Goal: Task Accomplishment & Management: Use online tool/utility

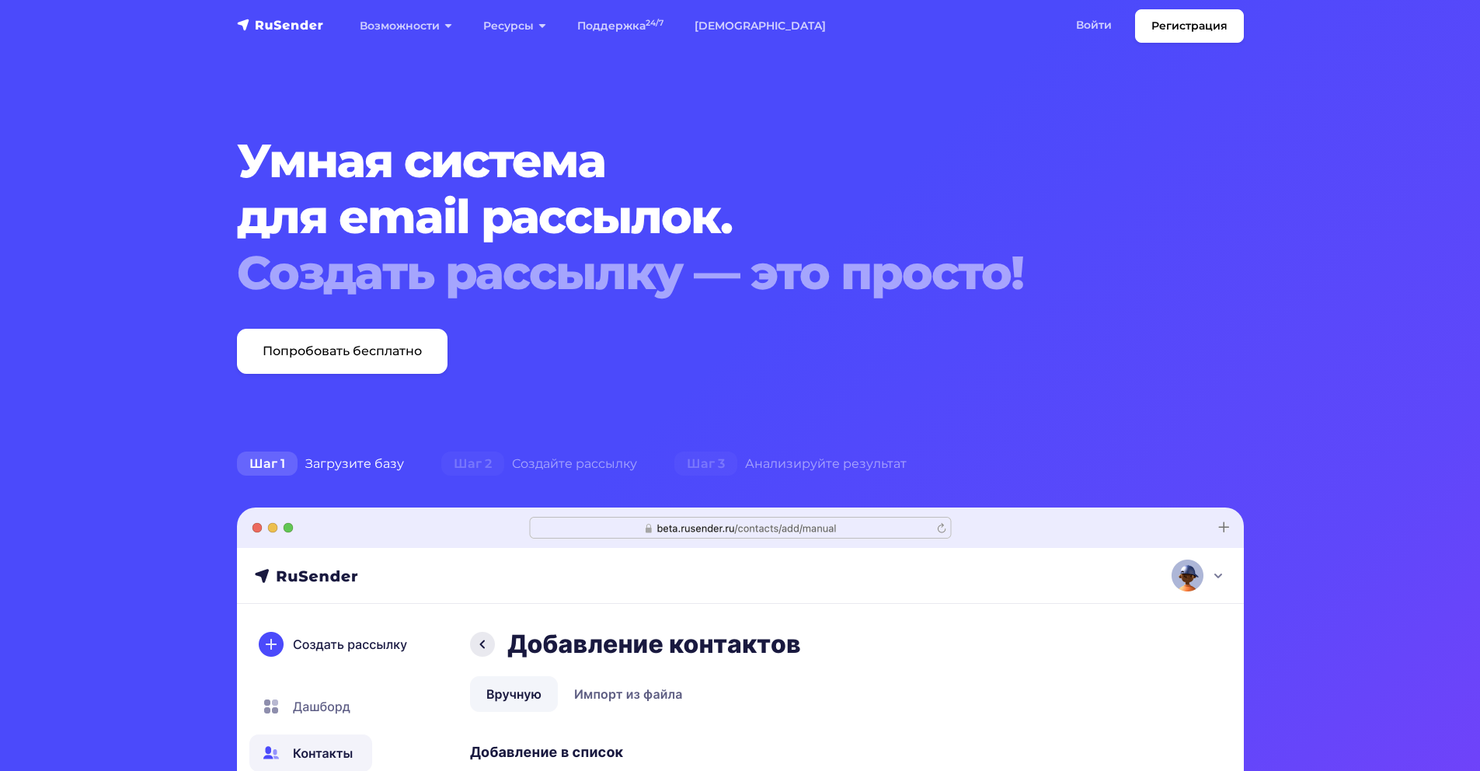
click at [1099, 30] on link "Войти" at bounding box center [1093, 25] width 67 height 32
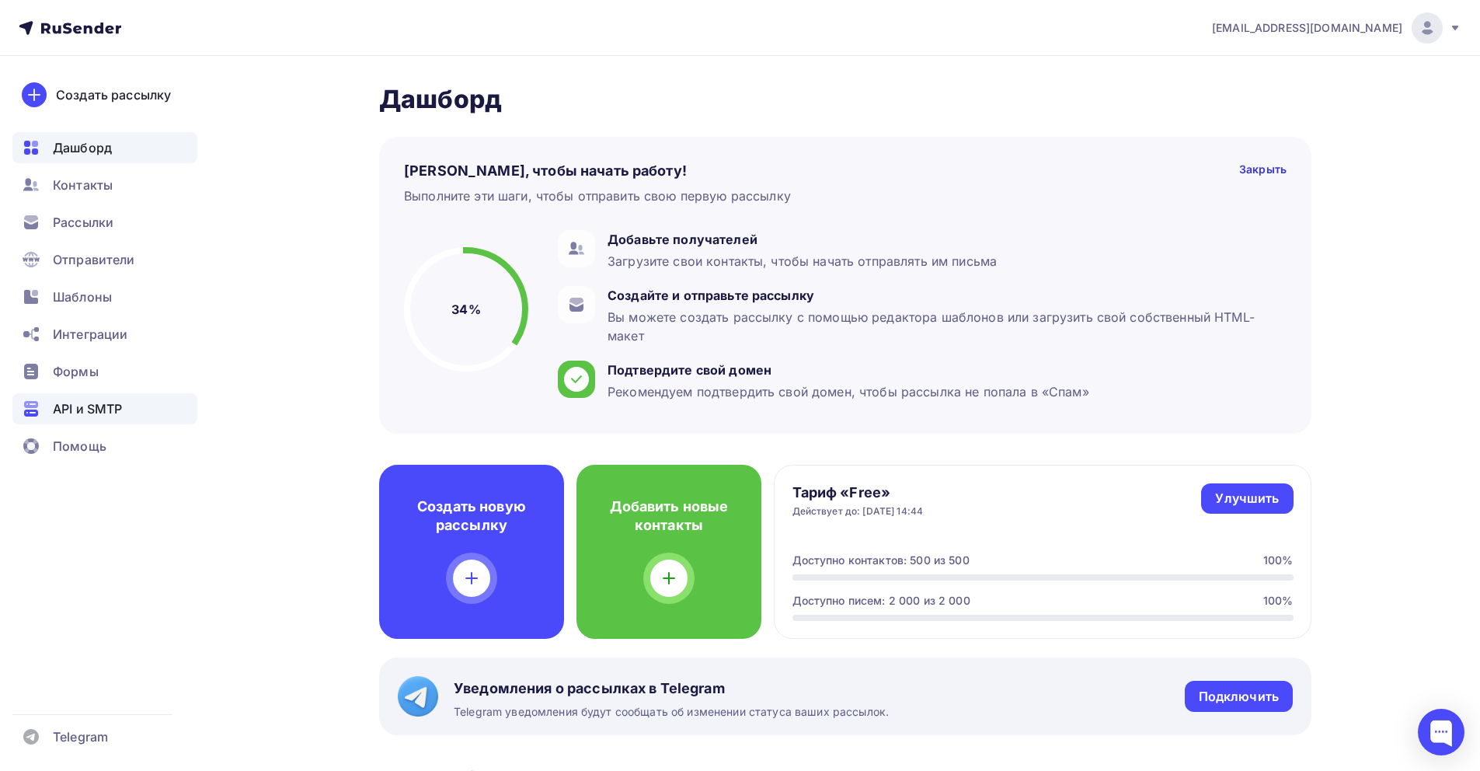
click at [106, 399] on span "API и SMTP" at bounding box center [87, 408] width 69 height 19
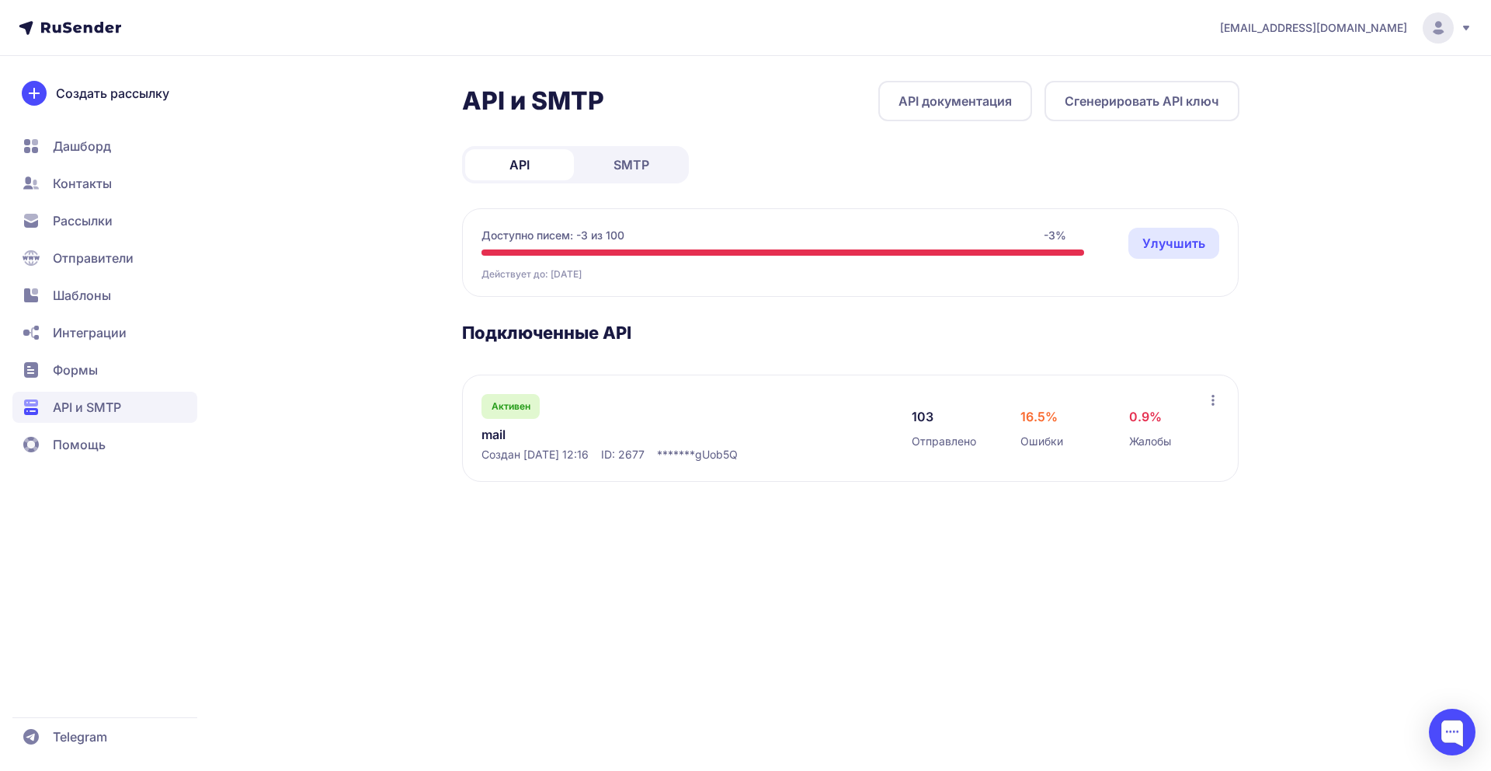
click at [1215, 401] on icon at bounding box center [1213, 400] width 12 height 12
click at [733, 365] on section "Подключенные API Активен mail Создан 07.10.2025, 12:16 ID: 2677 ******* gUob5Q …" at bounding box center [851, 402] width 778 height 160
click at [771, 444] on div "Активен mail Создан 07.10.2025, 12:16 ID: 2677 ******* gUob5Q" at bounding box center [681, 428] width 399 height 68
click at [632, 168] on span "SMTP" at bounding box center [632, 164] width 36 height 19
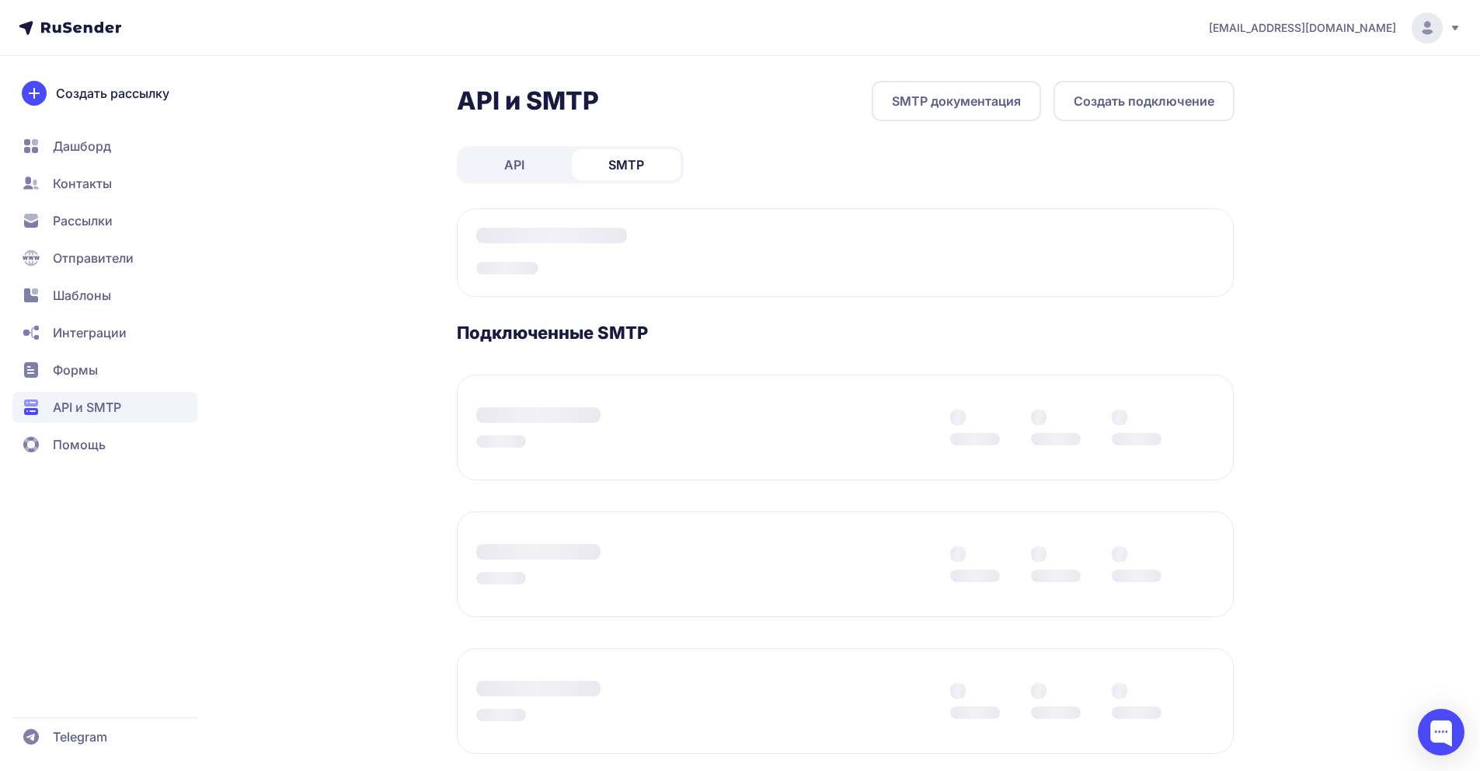
click at [530, 165] on link "API" at bounding box center [514, 164] width 109 height 31
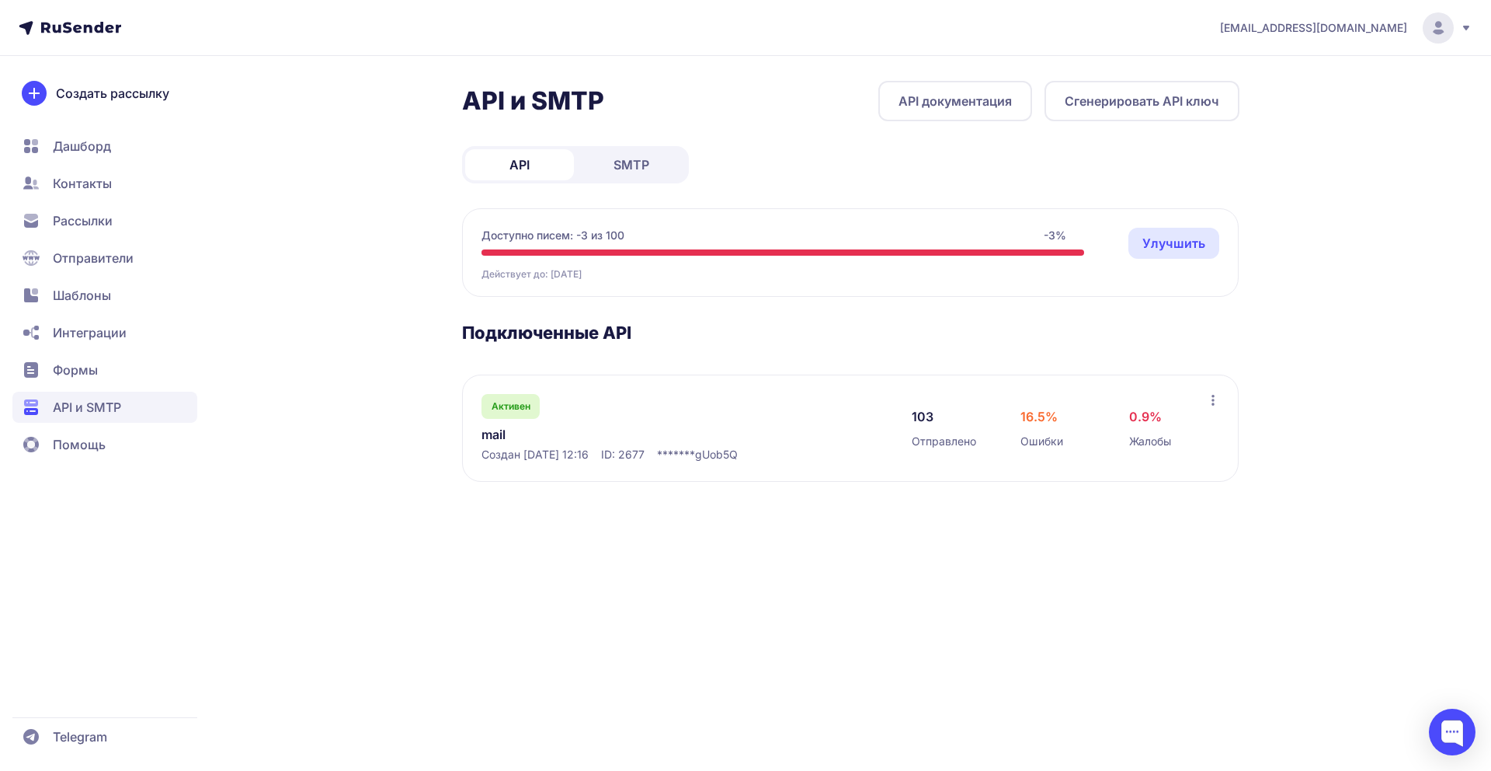
click at [75, 440] on span "Помощь" at bounding box center [79, 444] width 53 height 19
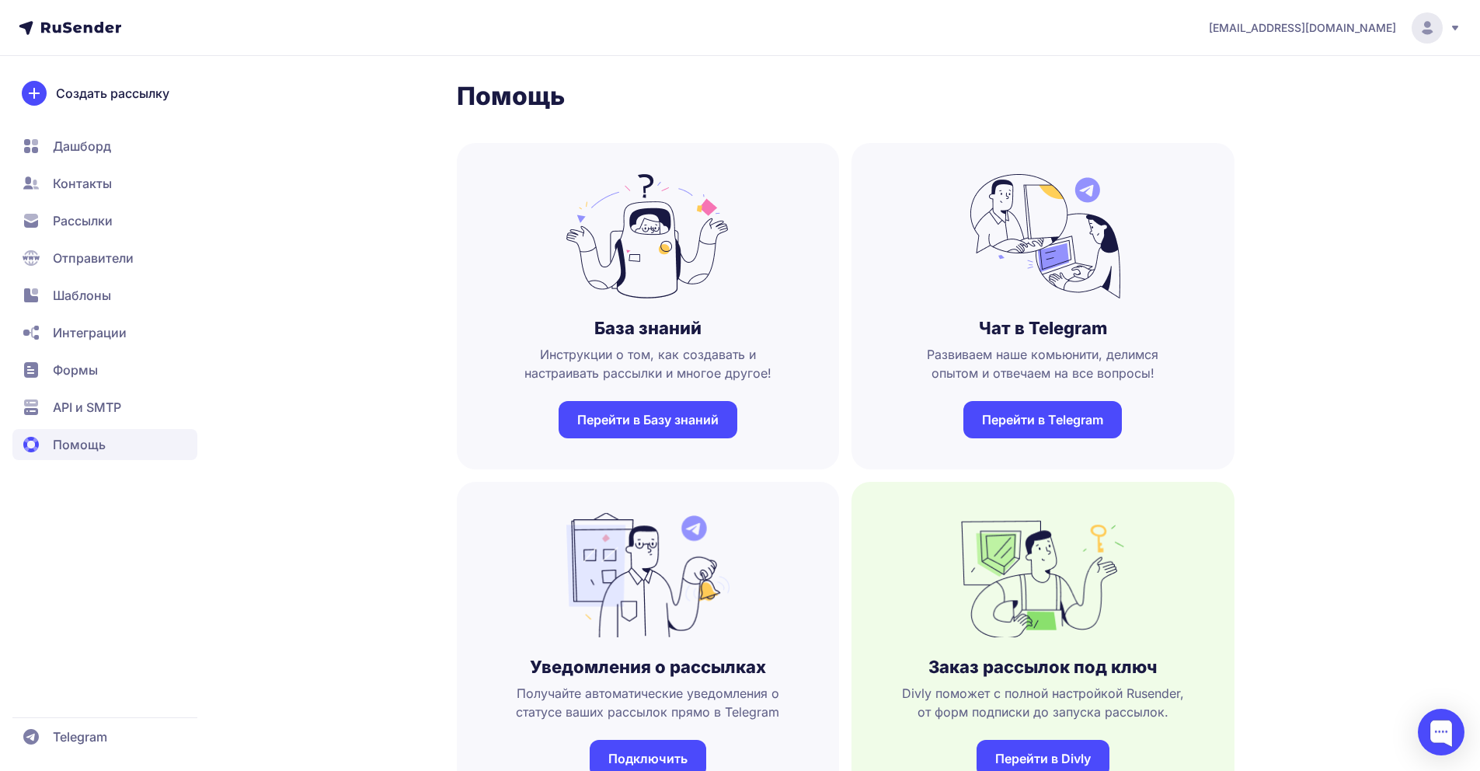
click at [80, 216] on span "Рассылки" at bounding box center [83, 220] width 60 height 19
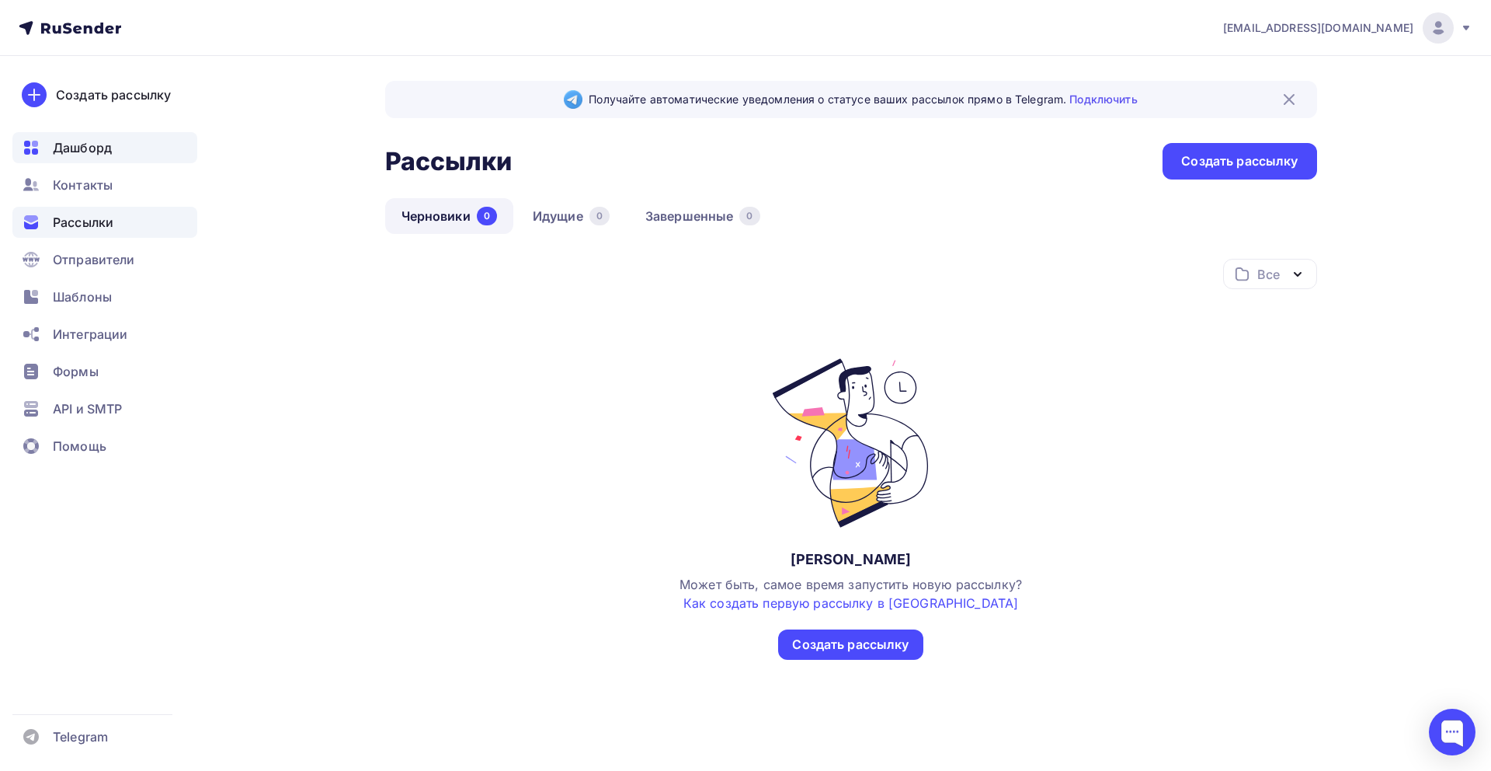
click at [78, 137] on div "Дашборд" at bounding box center [104, 147] width 185 height 31
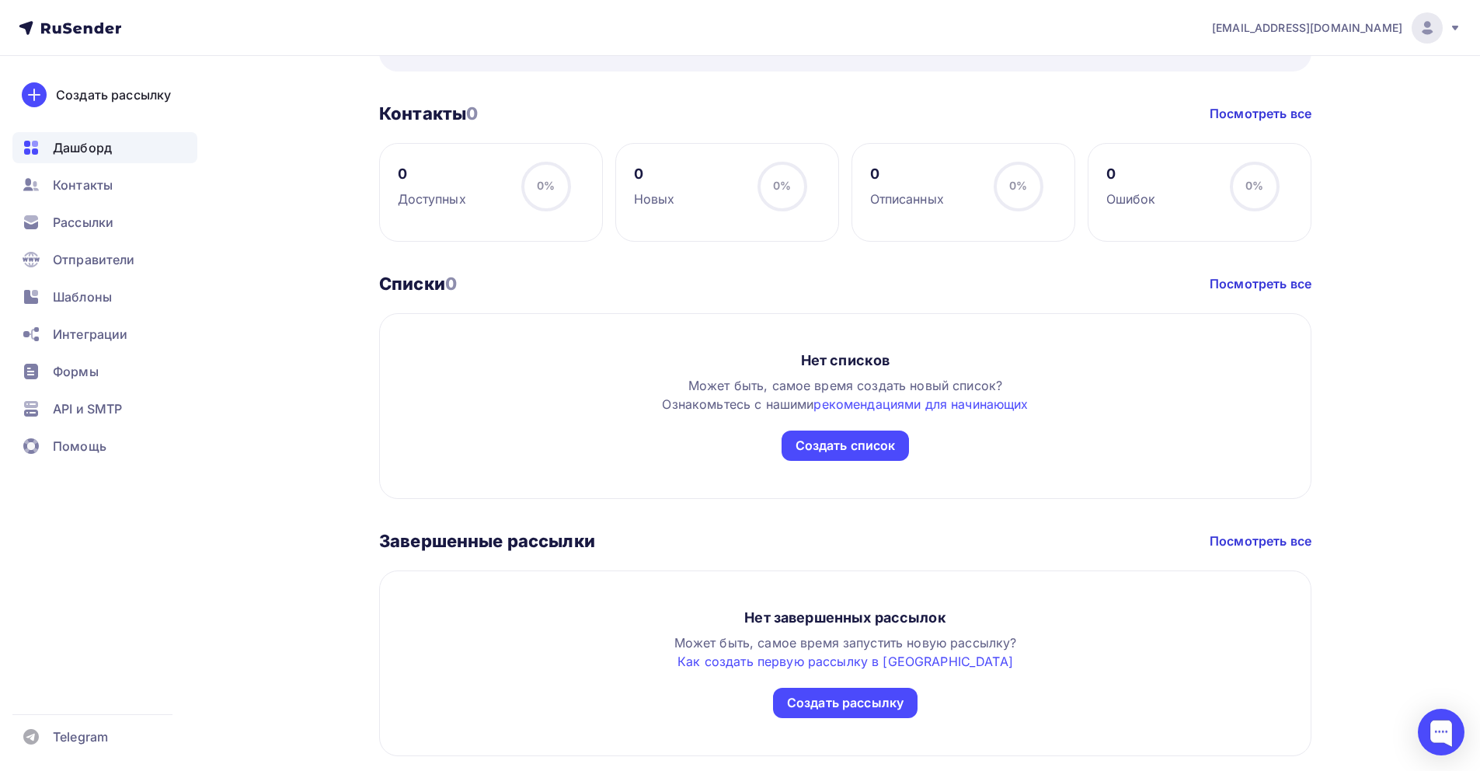
scroll to position [673, 0]
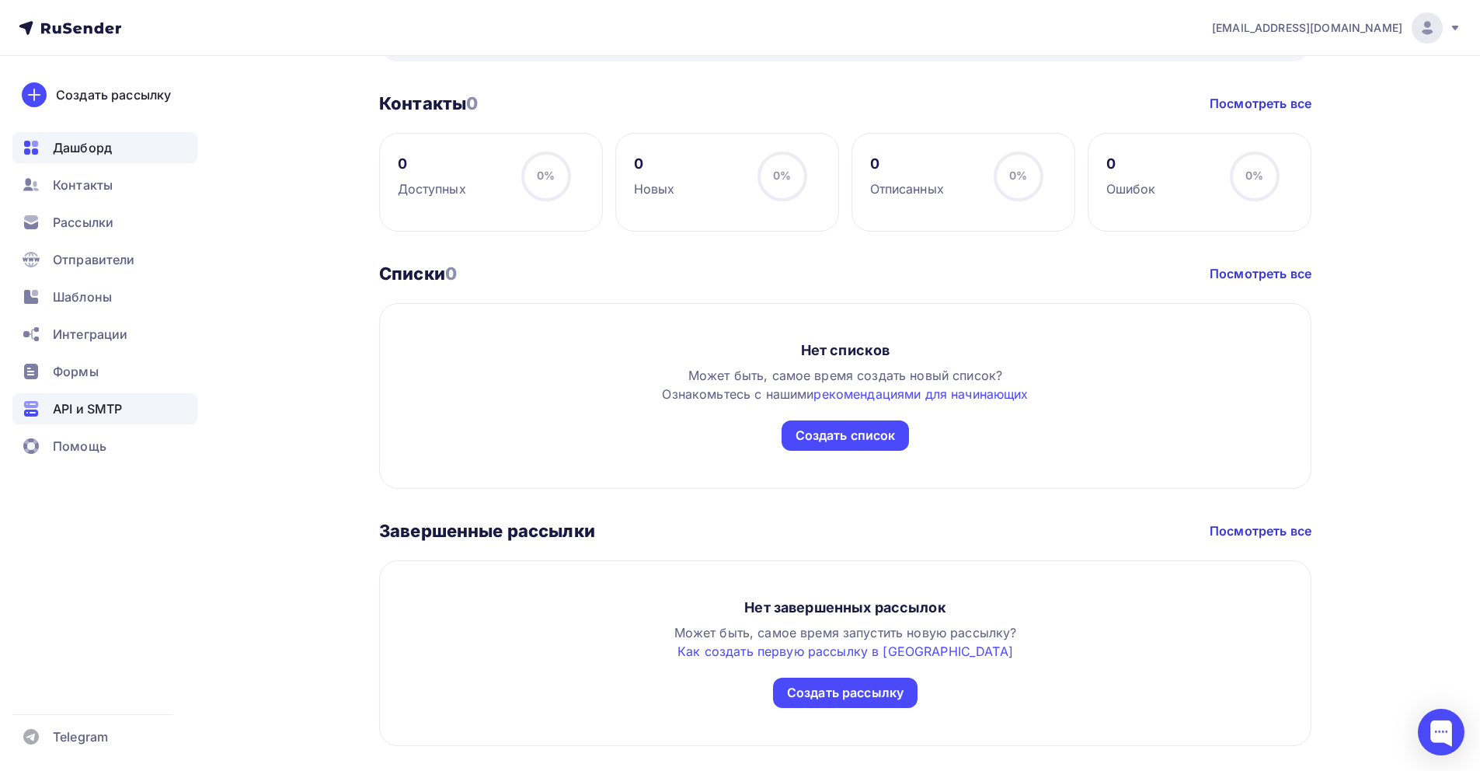
click at [71, 410] on span "API и SMTP" at bounding box center [87, 408] width 69 height 19
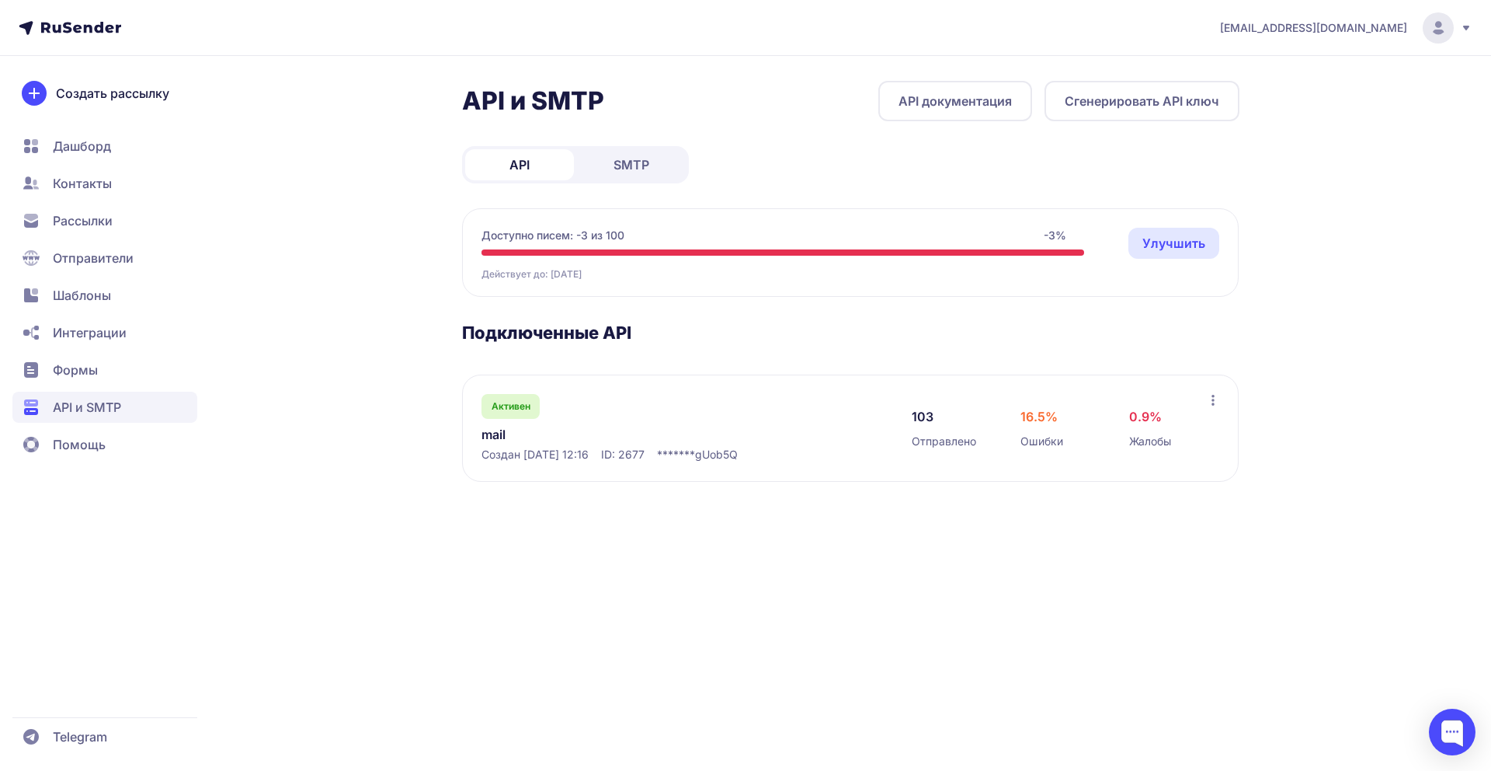
click at [1155, 437] on span "Жалобы" at bounding box center [1150, 441] width 42 height 16
click at [1122, 426] on div "103 Отправлено 16.5% Ошибки 0.9% Жалобы" at bounding box center [1059, 428] width 295 height 68
drag, startPoint x: 1151, startPoint y: 420, endPoint x: 1116, endPoint y: 415, distance: 35.4
click at [1116, 415] on div "103 Отправлено 16.5% Ошибки 0.9% Жалобы" at bounding box center [1059, 428] width 295 height 68
click at [1208, 406] on div at bounding box center [1213, 402] width 12 height 16
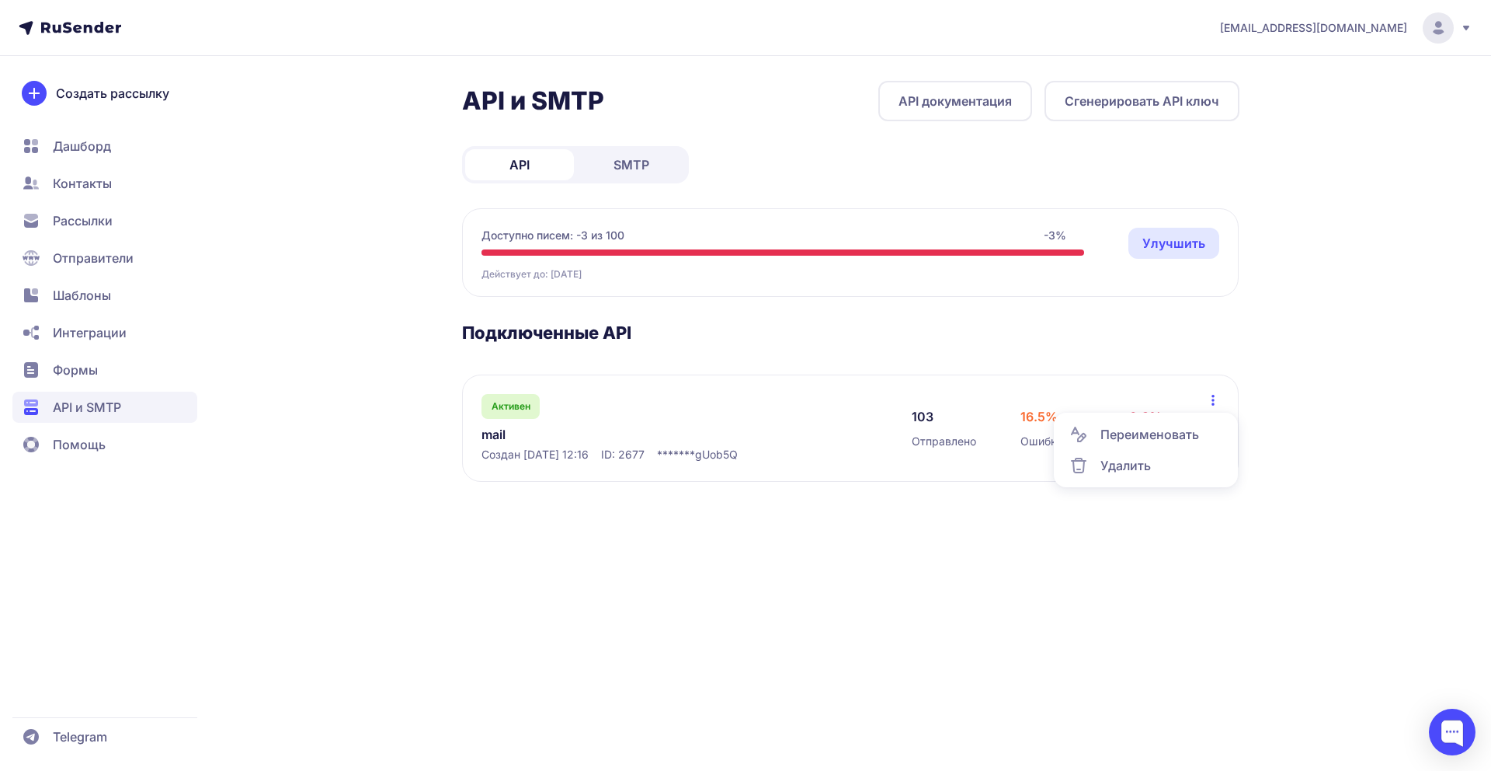
click at [625, 458] on span "ID: 2677" at bounding box center [622, 455] width 43 height 16
click at [510, 400] on span "Активен" at bounding box center [511, 406] width 39 height 12
click at [491, 433] on link "mail" at bounding box center [641, 434] width 318 height 19
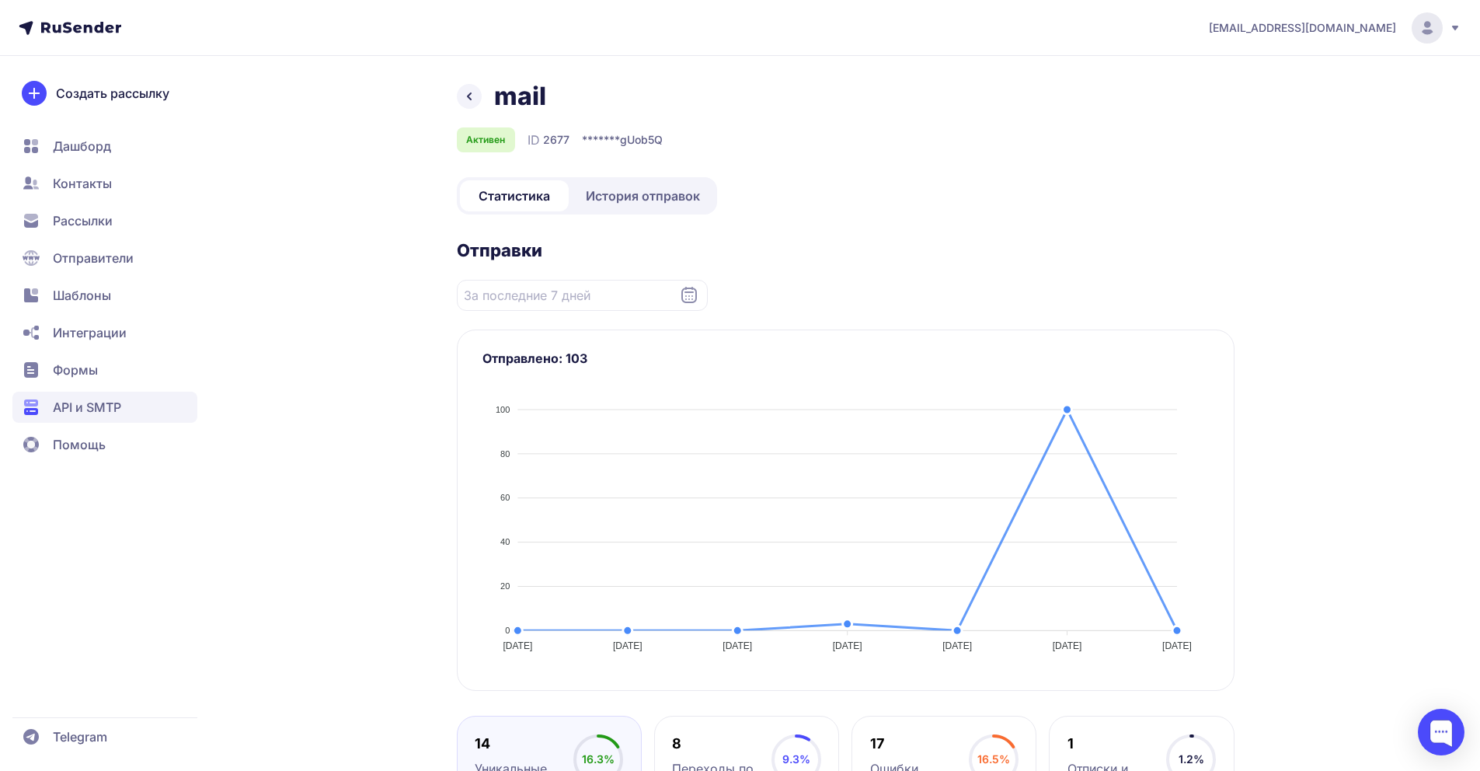
drag, startPoint x: 659, startPoint y: 199, endPoint x: 651, endPoint y: 203, distance: 9.4
click at [659, 198] on span "История отправок" at bounding box center [643, 195] width 114 height 19
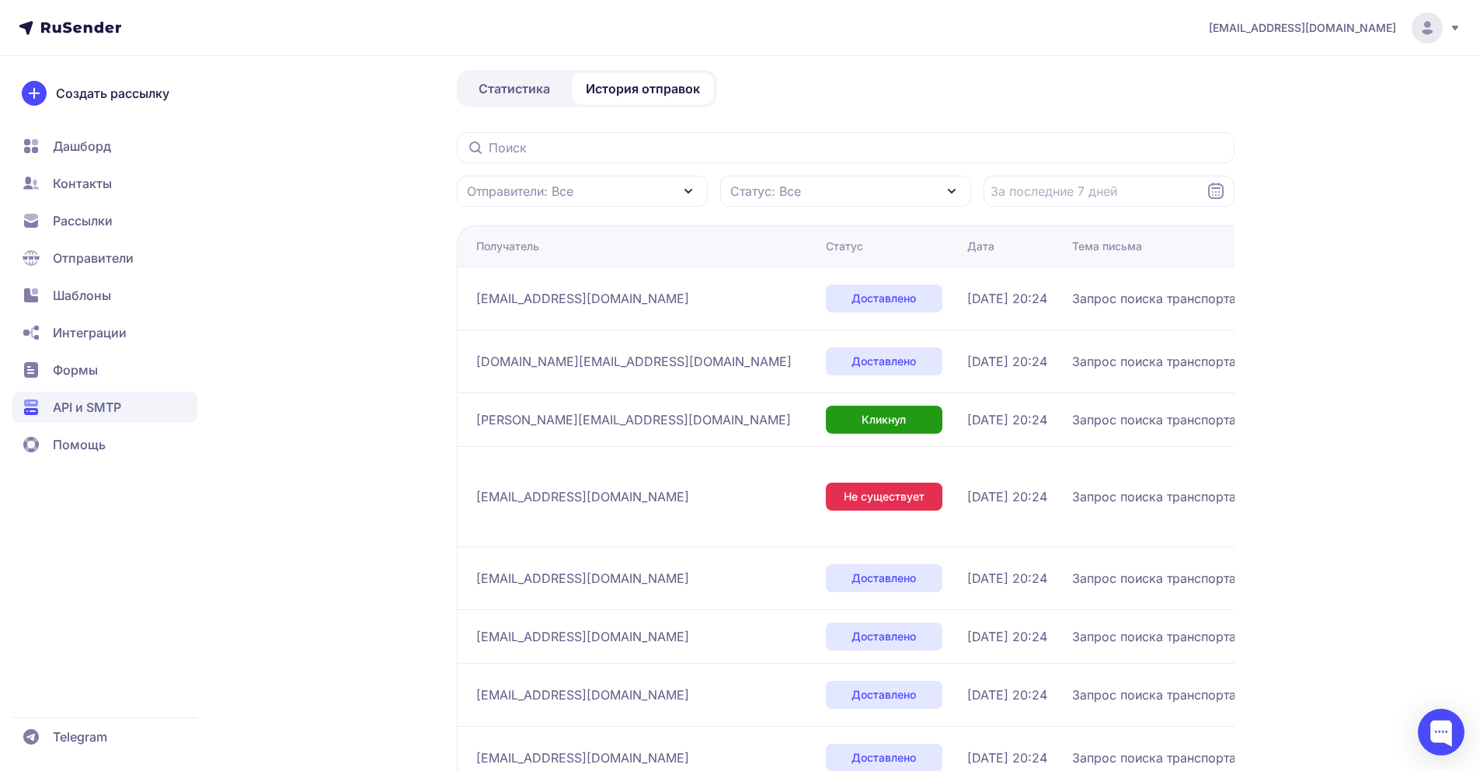
scroll to position [117, 0]
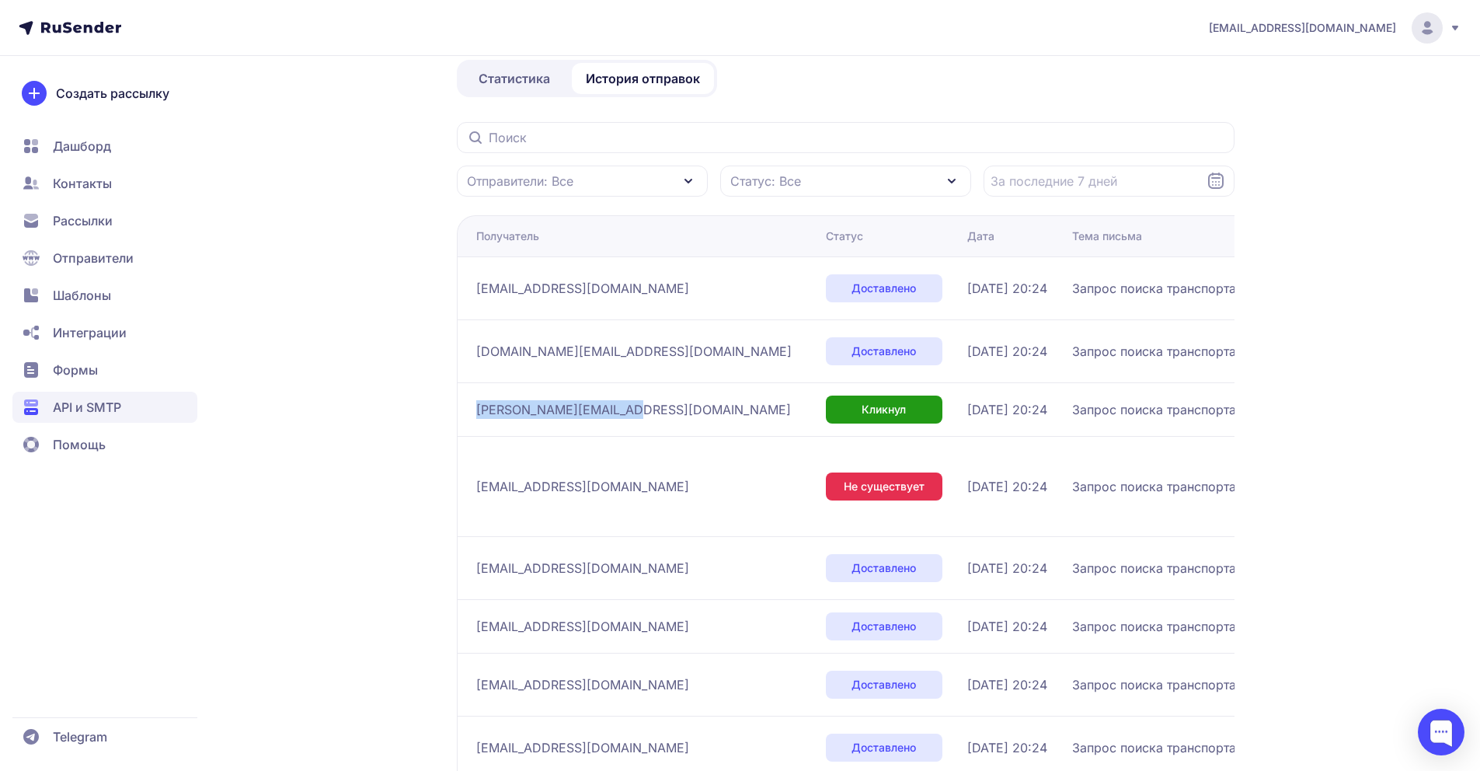
drag, startPoint x: 465, startPoint y: 410, endPoint x: 618, endPoint y: 413, distance: 153.1
click at [618, 413] on td "[PERSON_NAME][EMAIL_ADDRESS][DOMAIN_NAME]" at bounding box center [638, 409] width 363 height 54
copy span "[PERSON_NAME][EMAIL_ADDRESS][DOMAIN_NAME]"
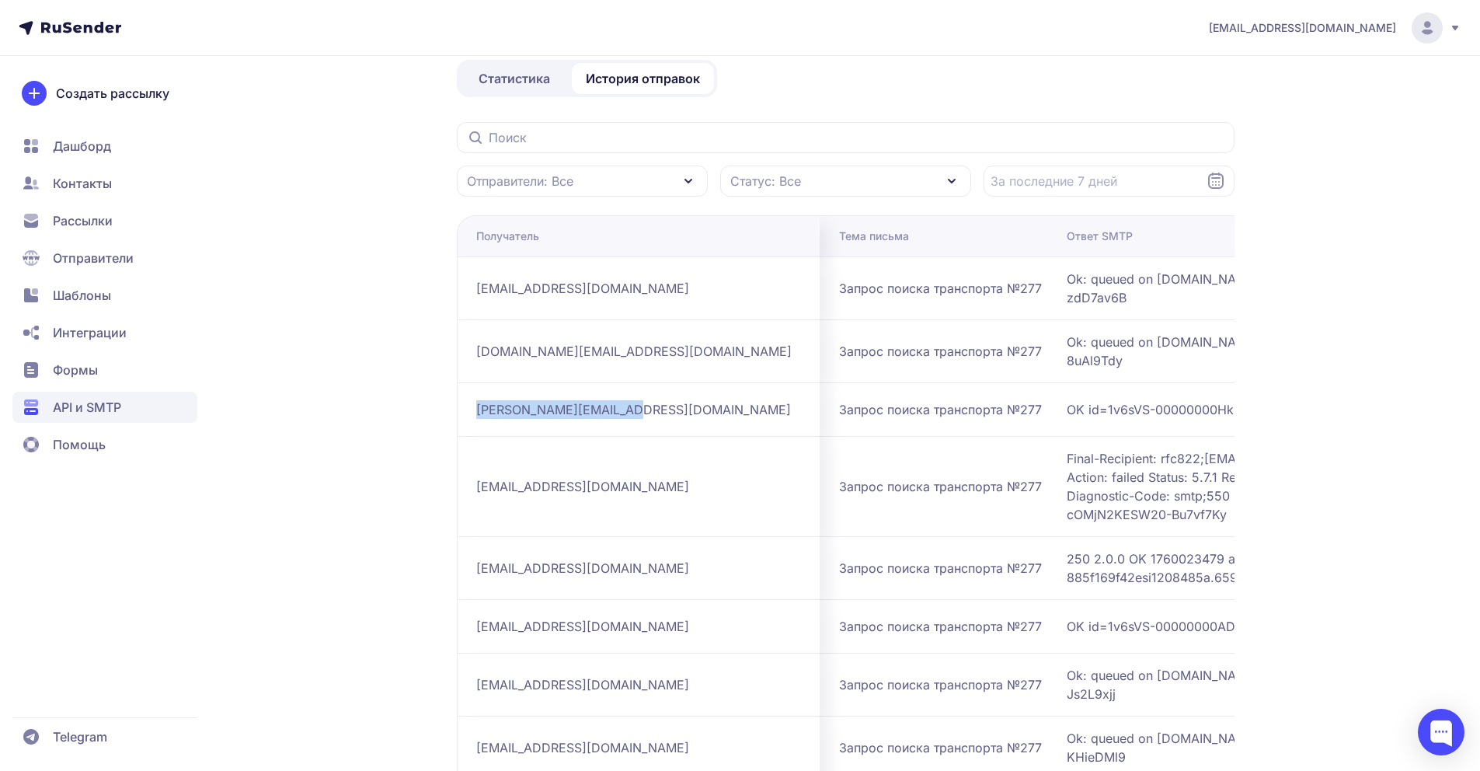
scroll to position [0, 0]
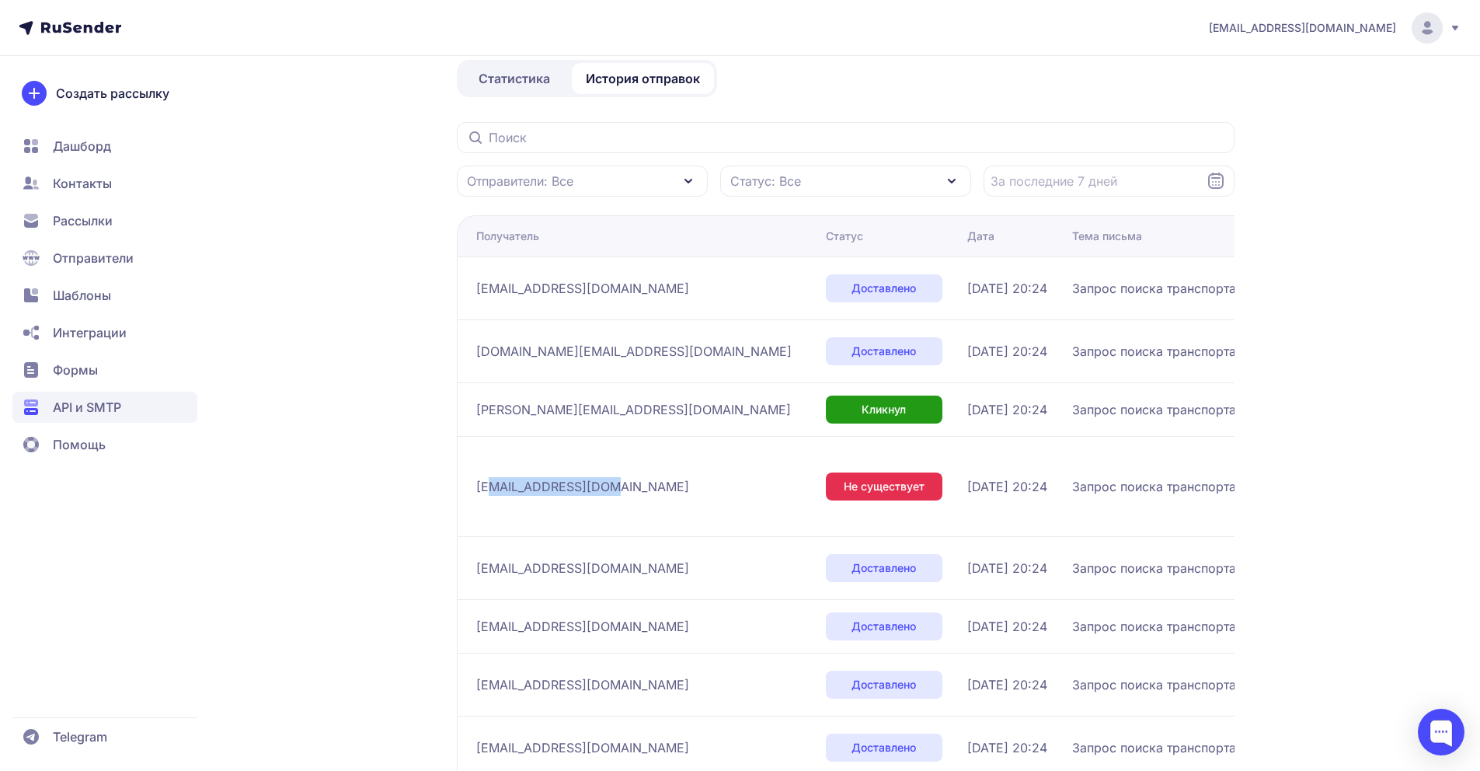
drag, startPoint x: 594, startPoint y: 480, endPoint x: 545, endPoint y: 489, distance: 49.7
click at [484, 484] on div "[EMAIL_ADDRESS][DOMAIN_NAME]" at bounding box center [644, 486] width 337 height 25
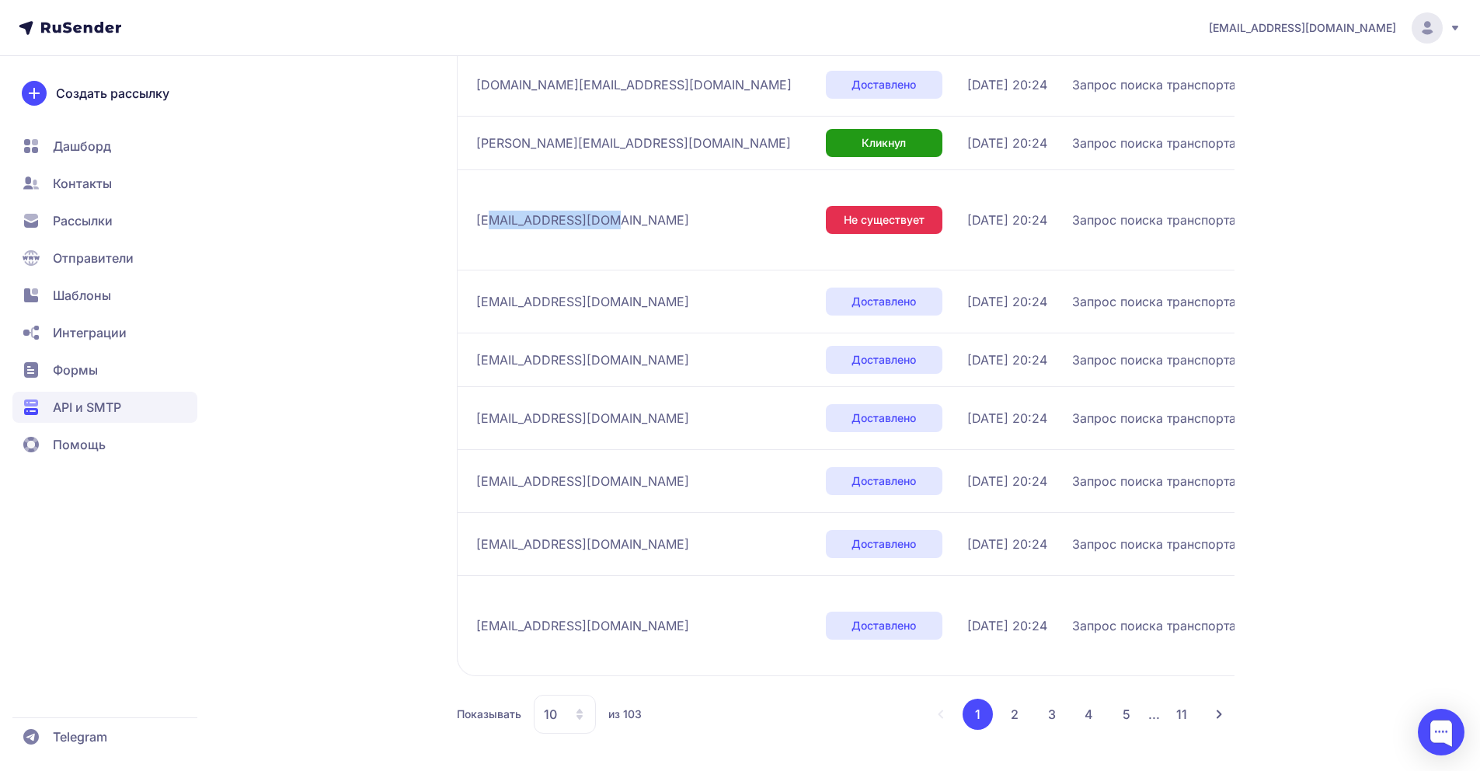
scroll to position [402, 0]
click at [581, 711] on icon at bounding box center [579, 713] width 6 height 11
click at [593, 675] on span "100" at bounding box center [628, 664] width 168 height 31
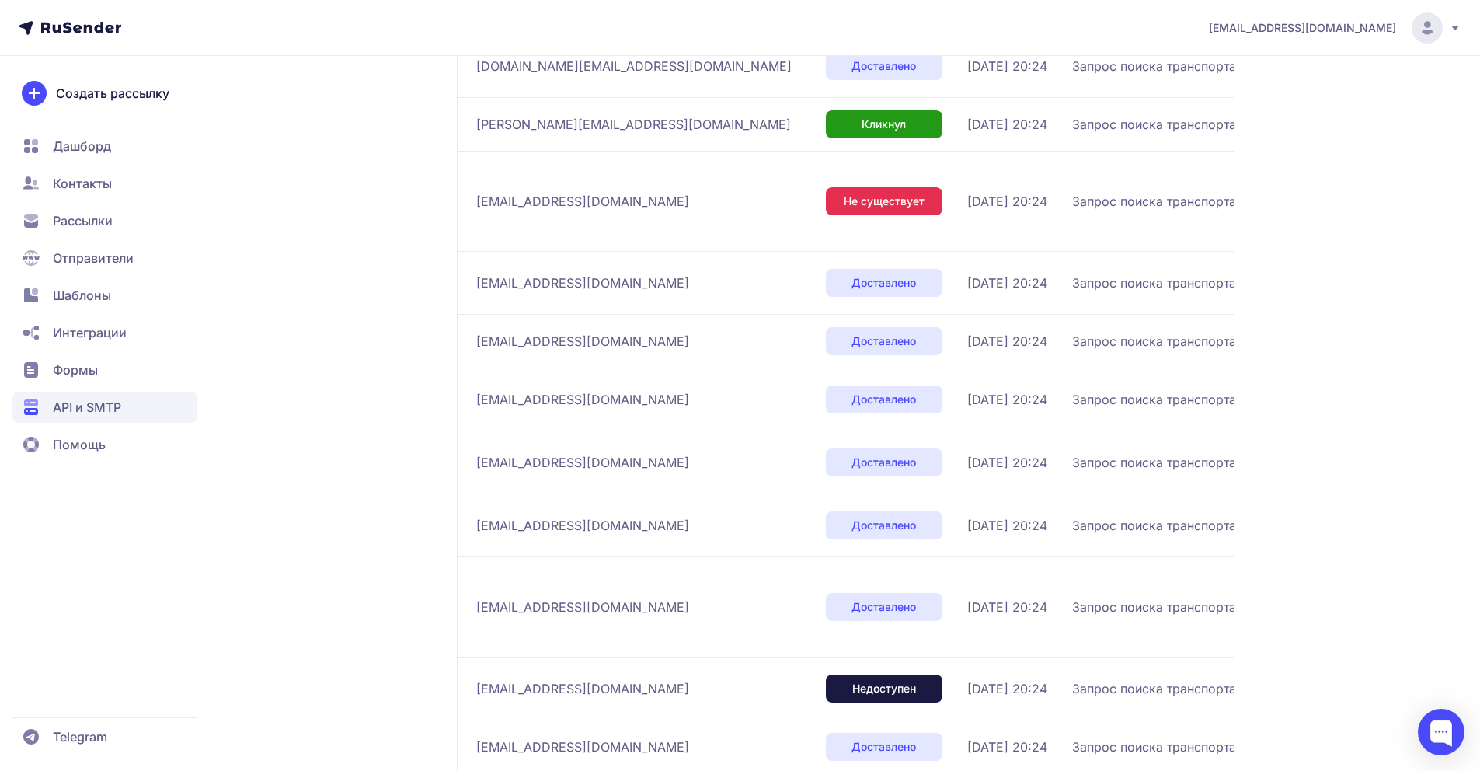
scroll to position [844, 0]
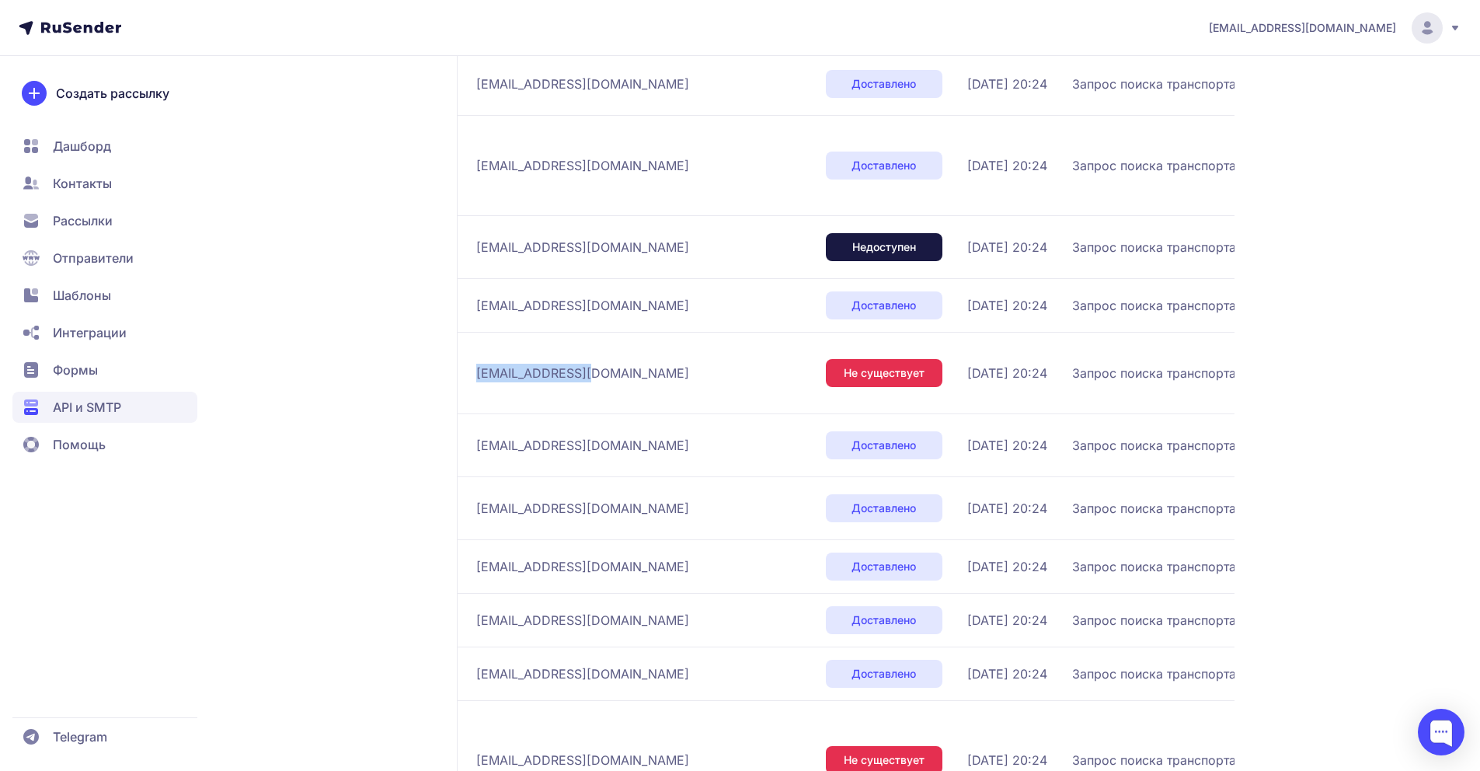
drag, startPoint x: 587, startPoint y: 375, endPoint x: 470, endPoint y: 371, distance: 117.4
click at [470, 371] on td "[EMAIL_ADDRESS][DOMAIN_NAME]" at bounding box center [638, 373] width 363 height 82
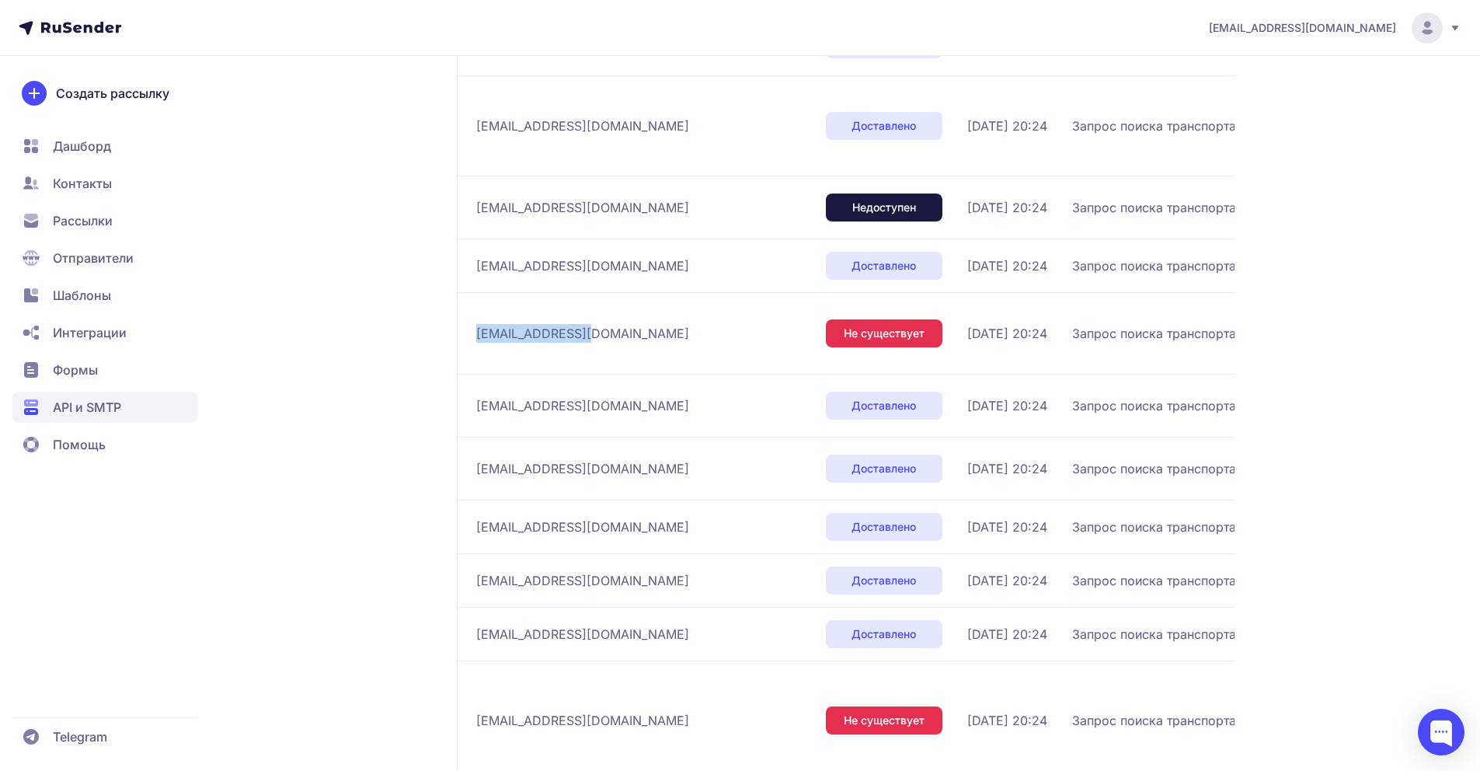
scroll to position [893, 0]
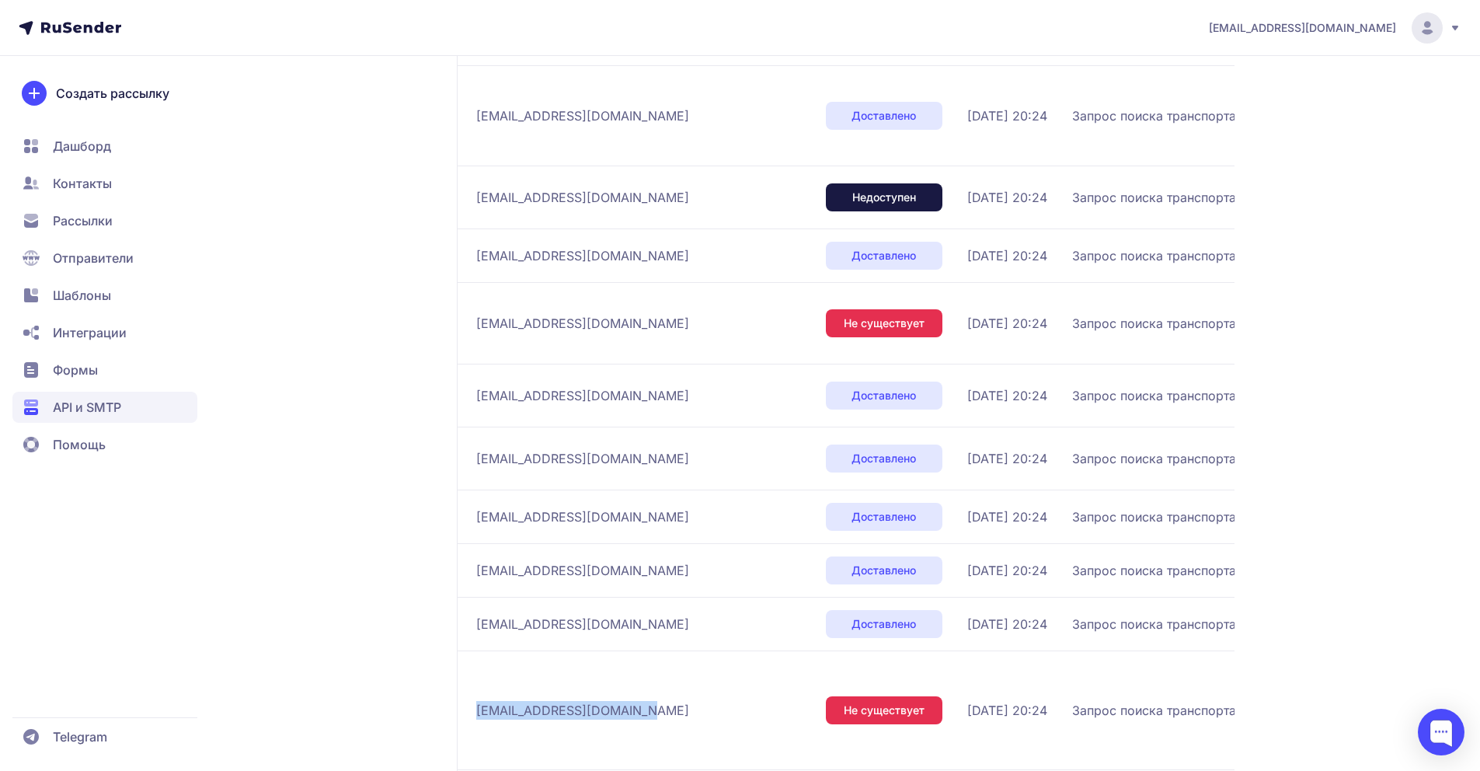
drag, startPoint x: 640, startPoint y: 693, endPoint x: 515, endPoint y: 681, distance: 125.6
click at [515, 698] on div "[EMAIL_ADDRESS][DOMAIN_NAME]" at bounding box center [644, 710] width 337 height 25
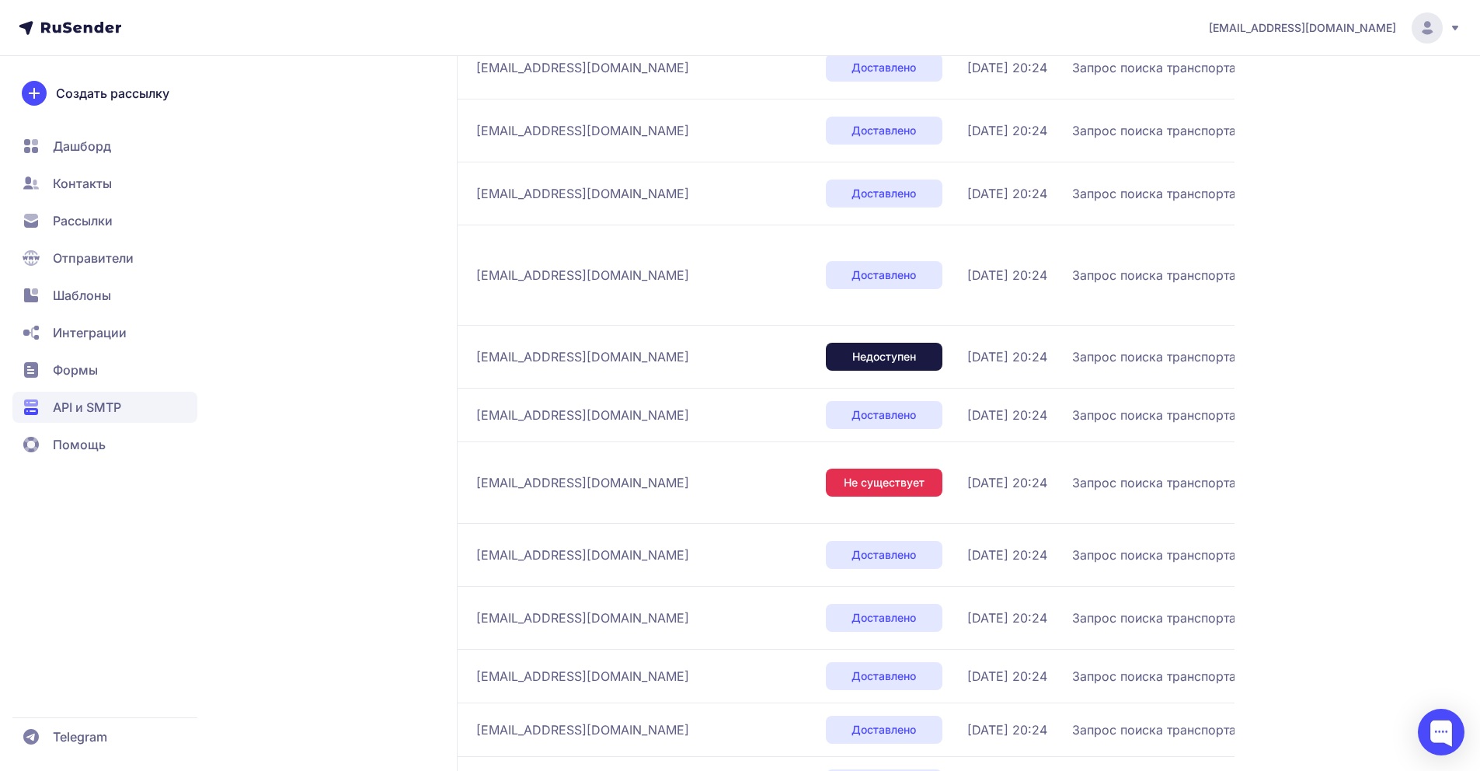
scroll to position [0, 0]
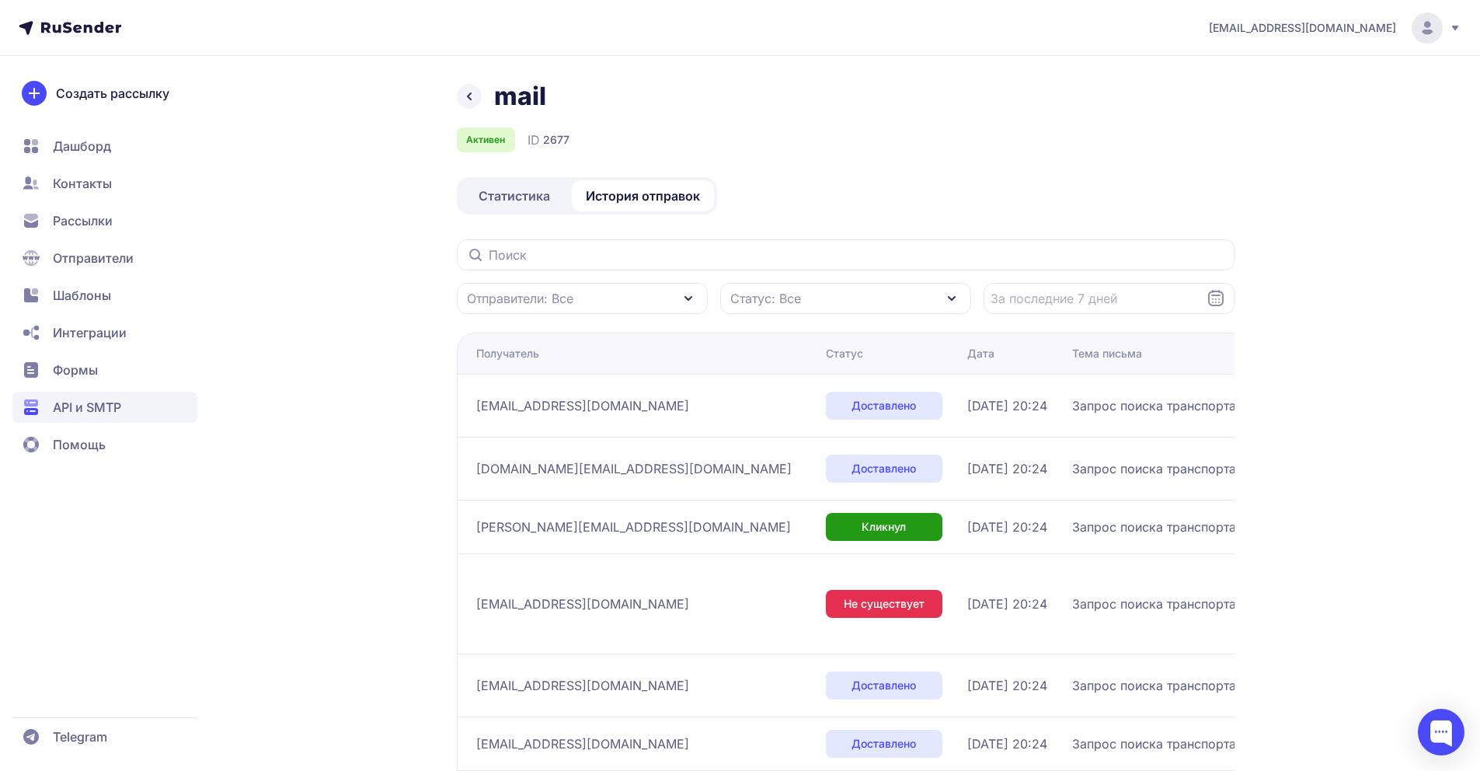
click at [480, 209] on link "Статистика" at bounding box center [514, 195] width 109 height 31
click at [514, 195] on span "Статистика" at bounding box center [513, 195] width 71 height 19
click at [110, 398] on span "API и SMTP" at bounding box center [87, 407] width 68 height 19
